Goal: Task Accomplishment & Management: Use online tool/utility

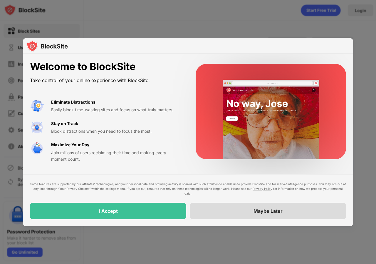
click at [266, 213] on div "Maybe Later" at bounding box center [268, 211] width 29 height 6
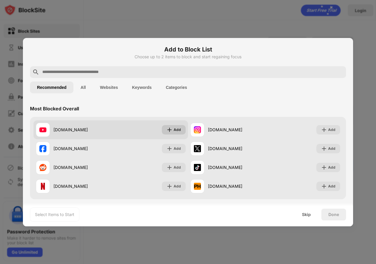
click at [176, 129] on div "Add" at bounding box center [177, 130] width 7 height 6
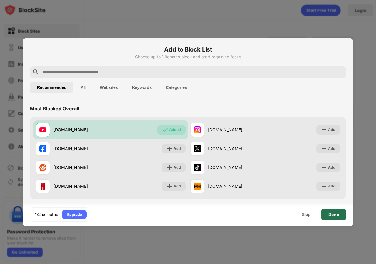
click at [337, 214] on div "Done" at bounding box center [334, 214] width 11 height 5
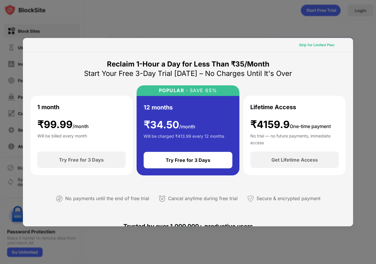
click at [311, 46] on div "Skip for Limited Plan" at bounding box center [316, 45] width 35 height 6
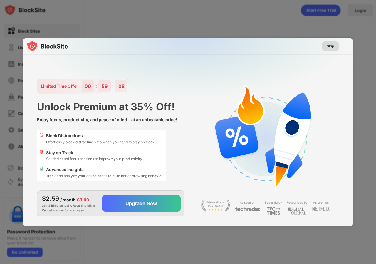
click at [327, 47] on div "Skip" at bounding box center [330, 45] width 17 height 9
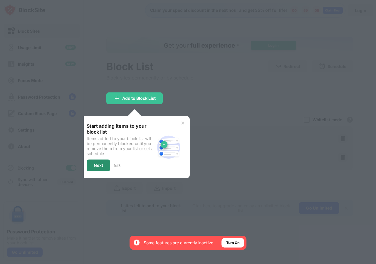
click at [95, 167] on div "Next" at bounding box center [98, 165] width 9 height 5
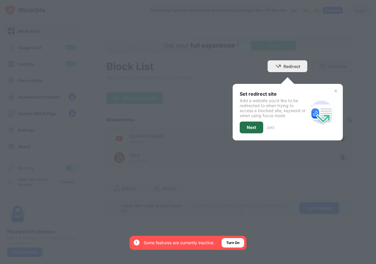
click at [254, 128] on div "Next" at bounding box center [251, 127] width 9 height 5
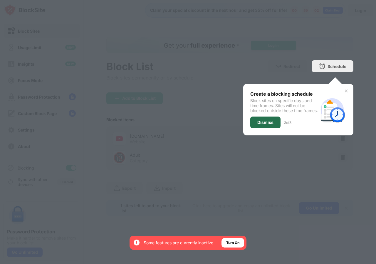
click at [262, 128] on div "Dismiss" at bounding box center [265, 122] width 30 height 12
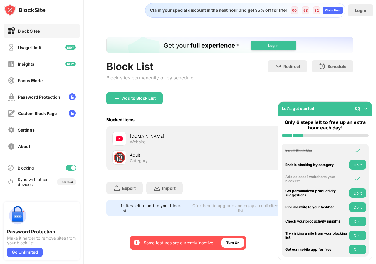
click at [28, 30] on div "Block Sites" at bounding box center [29, 31] width 22 height 5
